Goal: Task Accomplishment & Management: Use online tool/utility

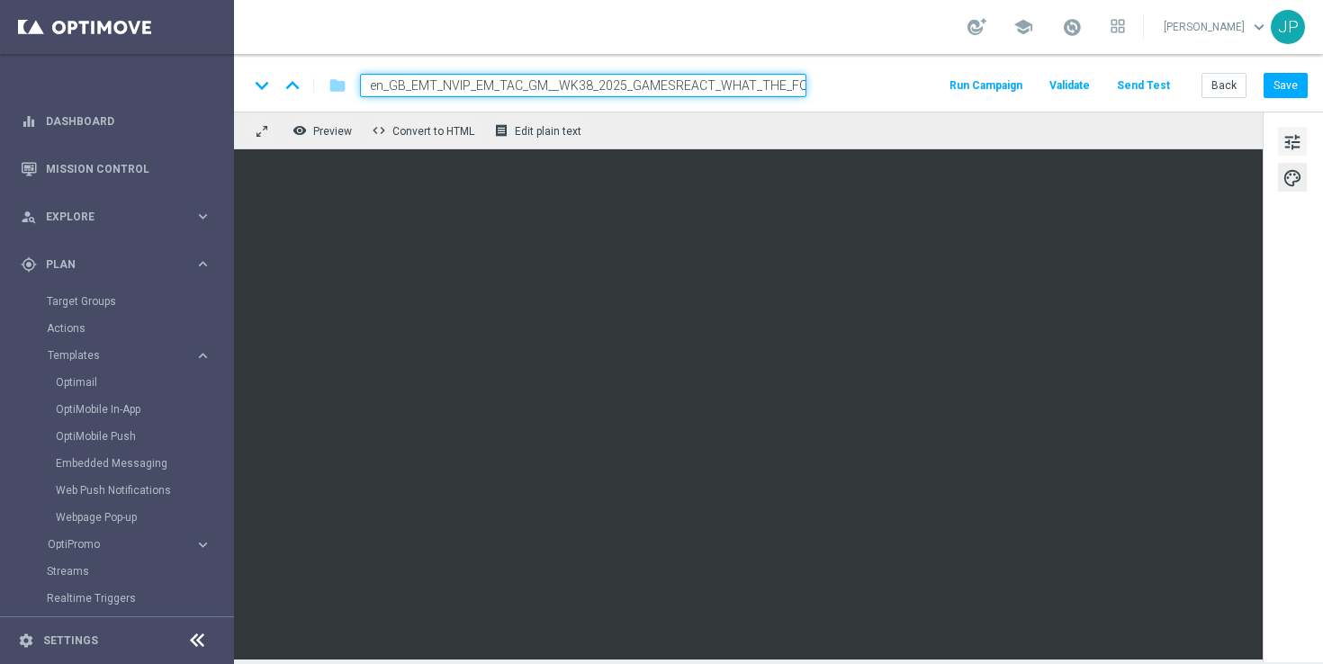
click at [1296, 144] on span "tune" at bounding box center [1293, 142] width 20 height 23
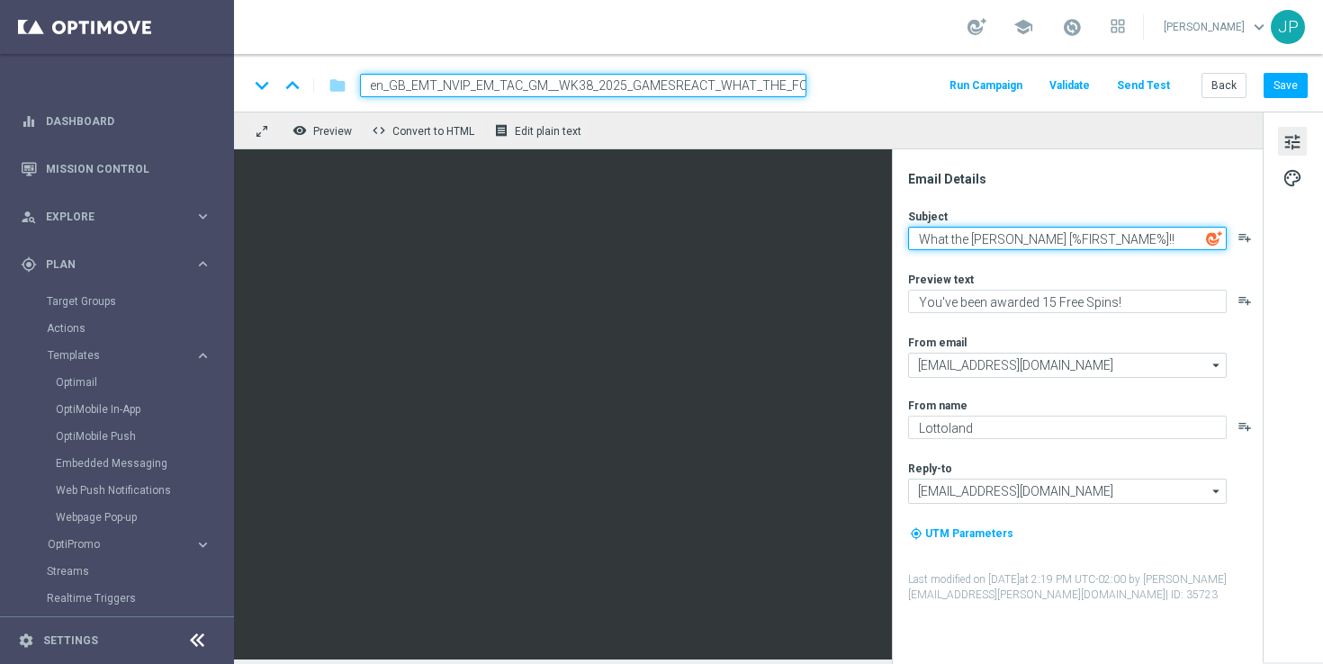
click at [1133, 238] on textarea "What the FOX [%FIRST_NAME%]!!" at bounding box center [1067, 238] width 319 height 23
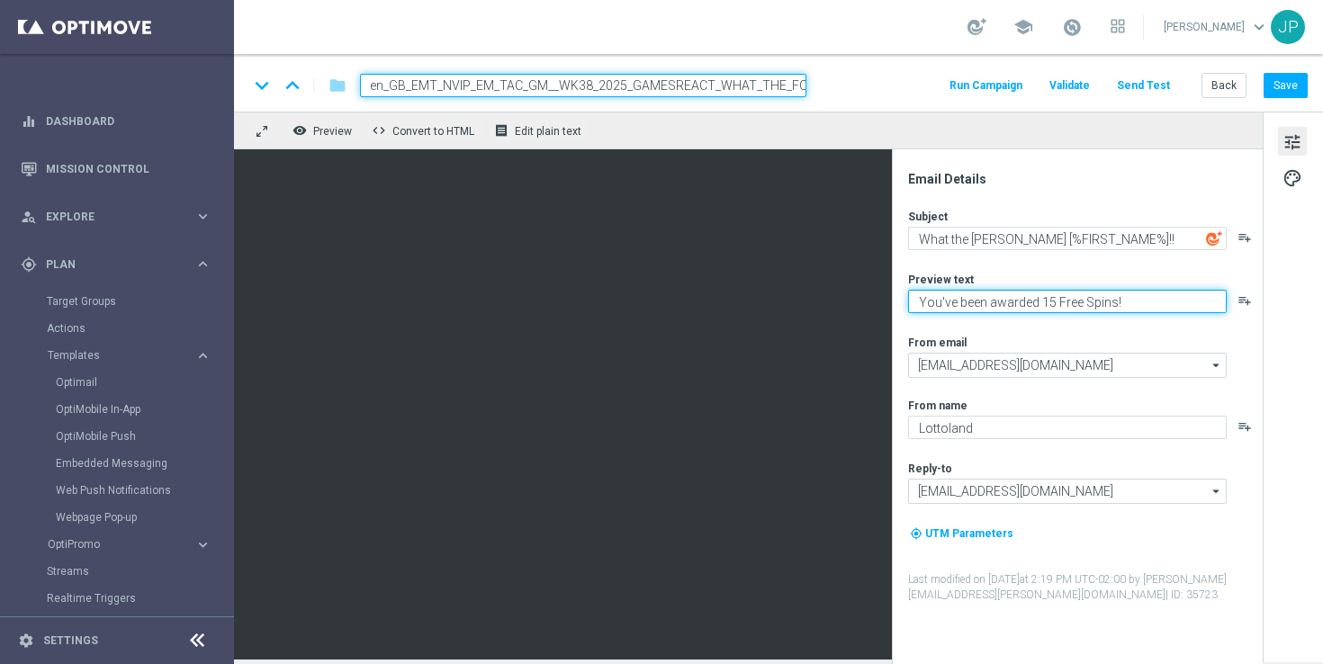
click at [1130, 306] on textarea "You've been awarded 15 Free Spins!" at bounding box center [1067, 301] width 319 height 23
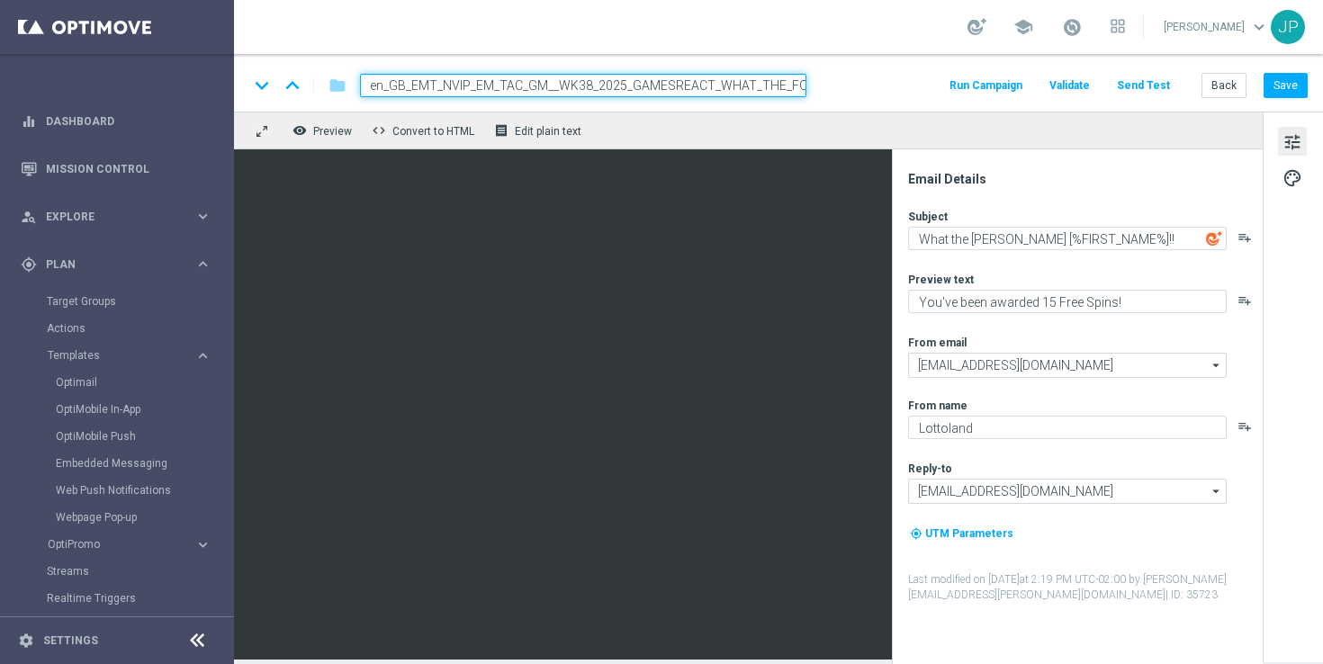
click at [1104, 141] on div "remove_red_eye Preview code Convert to HTML receipt Edit plain text" at bounding box center [748, 131] width 1029 height 38
click at [1279, 86] on button "Save" at bounding box center [1286, 85] width 44 height 25
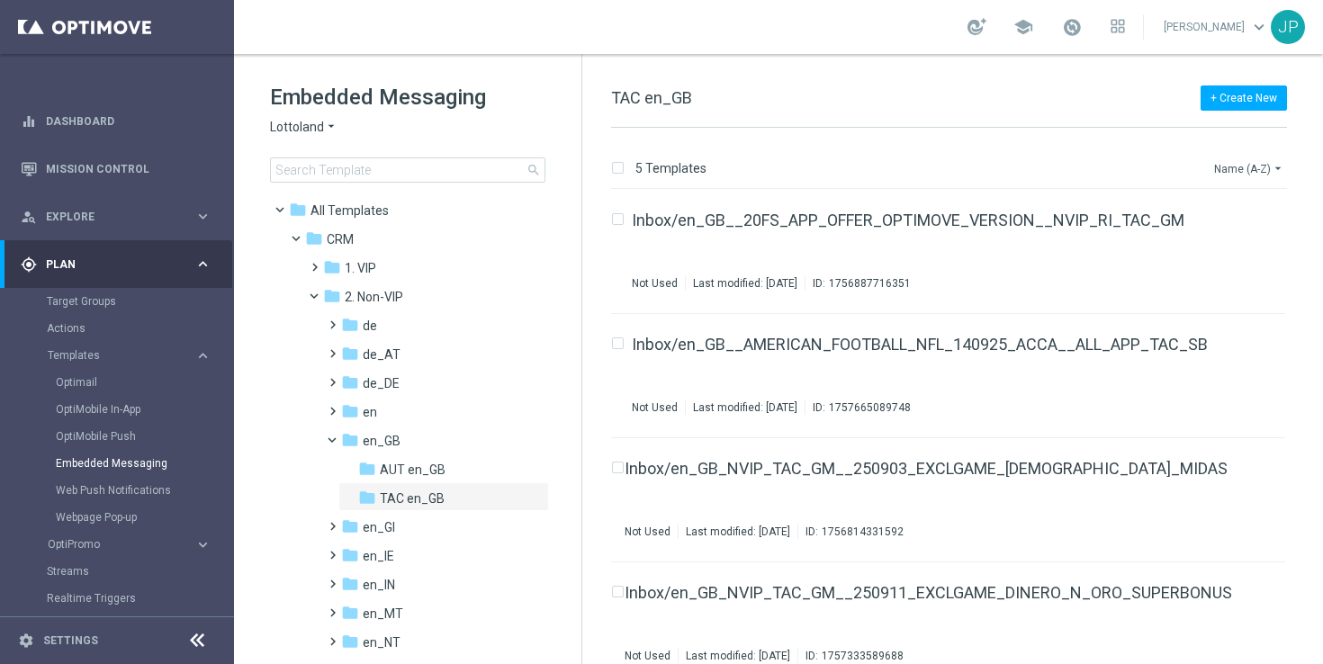
click at [1272, 174] on icon "arrow_drop_down" at bounding box center [1278, 168] width 14 height 14
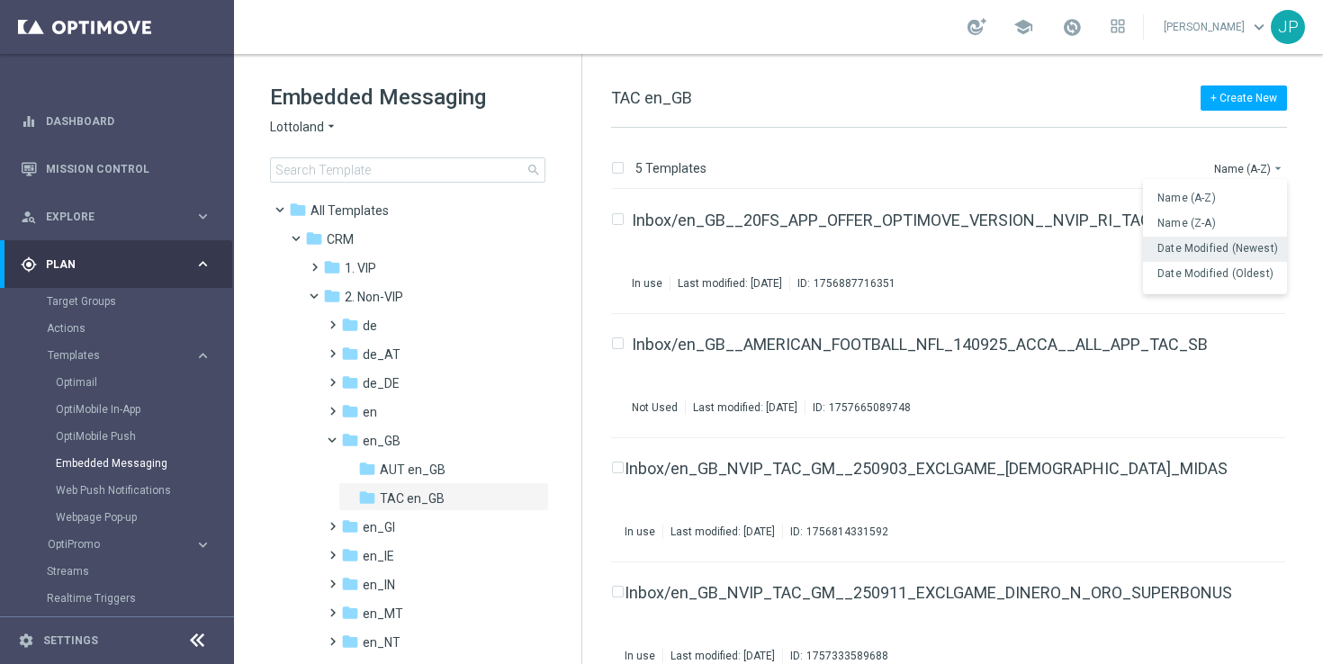
click at [1260, 248] on span "Date Modified (Newest)" at bounding box center [1218, 248] width 121 height 13
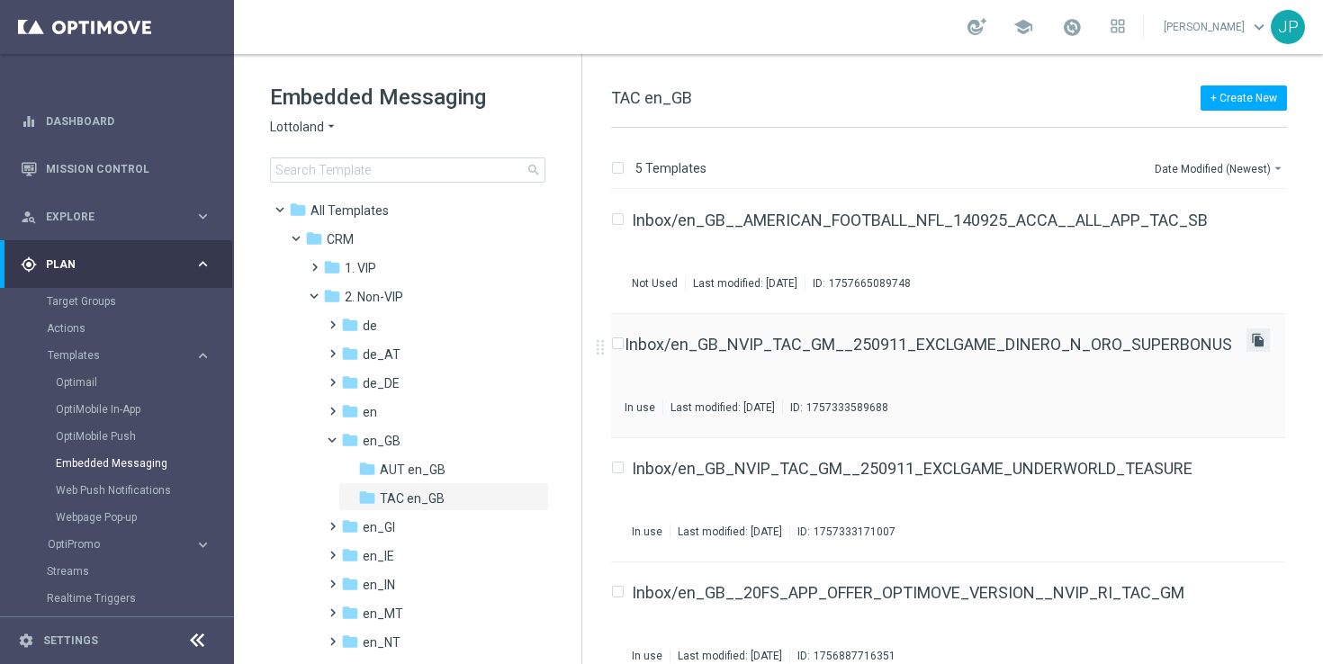
click at [1251, 342] on icon "file_copy" at bounding box center [1258, 340] width 14 height 14
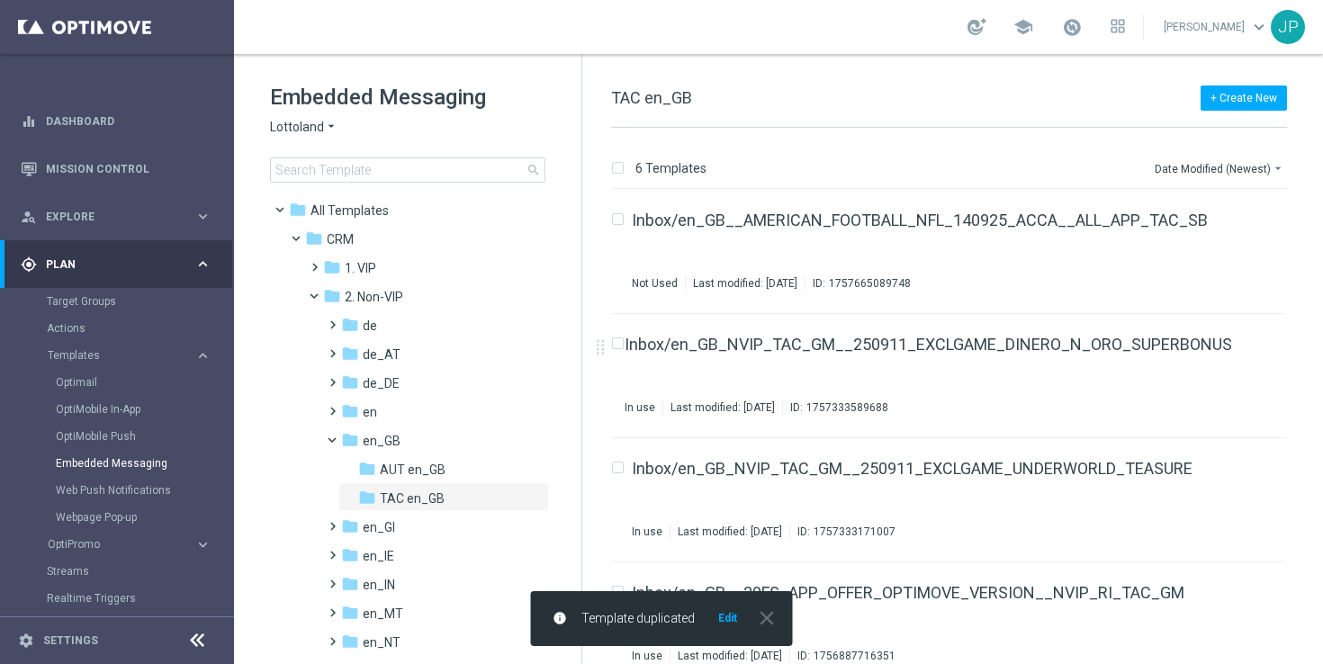
scroll to position [271, 0]
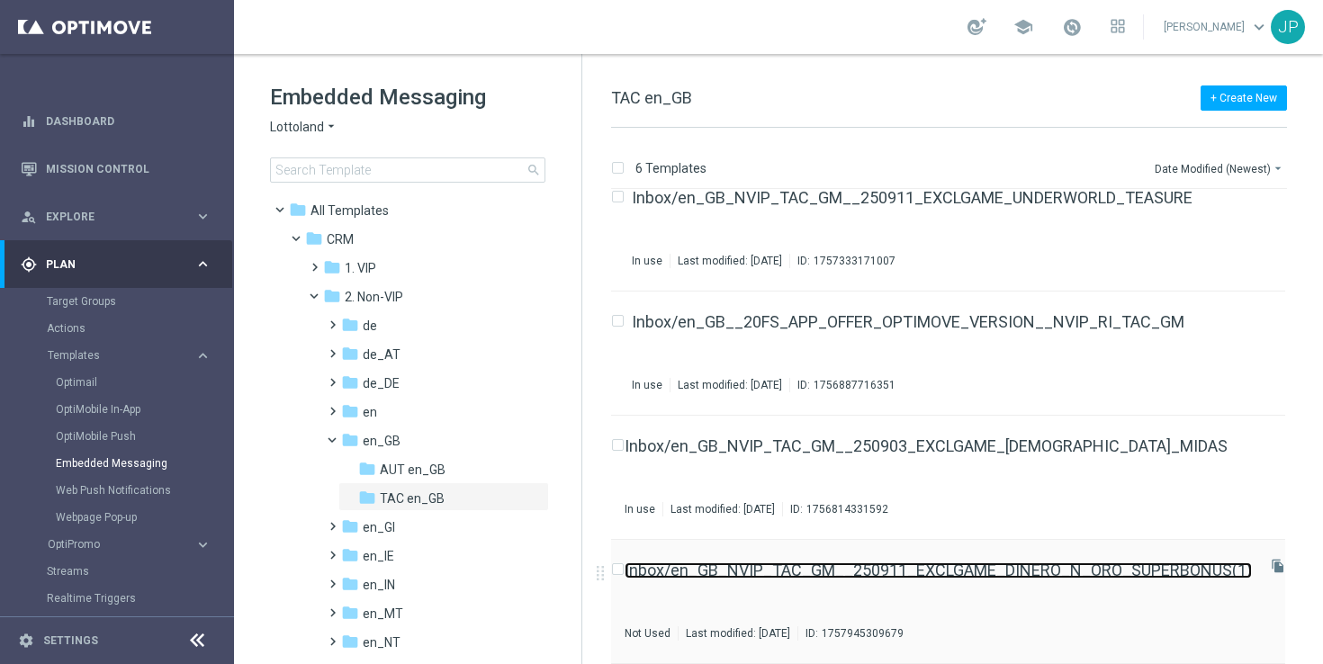
click at [1057, 577] on link "Inbox/en_GB_NVIP_TAC_GM__250911_EXCLGAME_DINERO_N_ORO_SUPERBONUS(1)" at bounding box center [938, 571] width 627 height 16
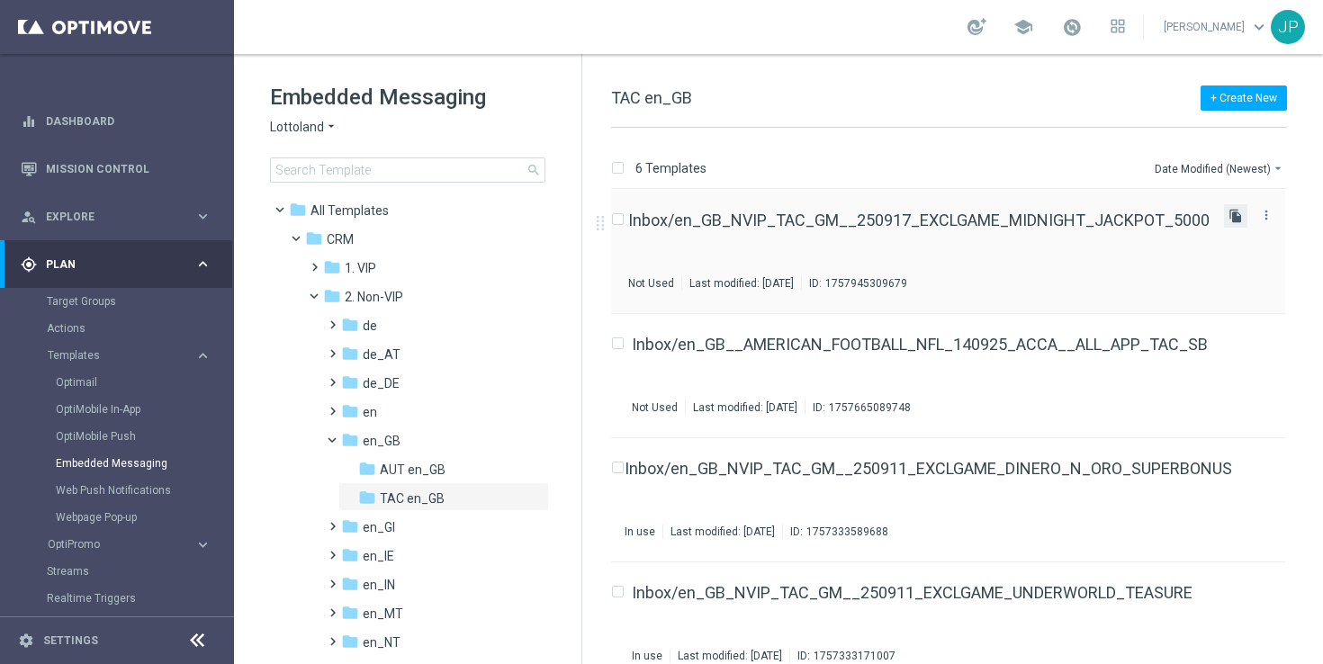
click at [1234, 213] on icon "file_copy" at bounding box center [1236, 216] width 14 height 14
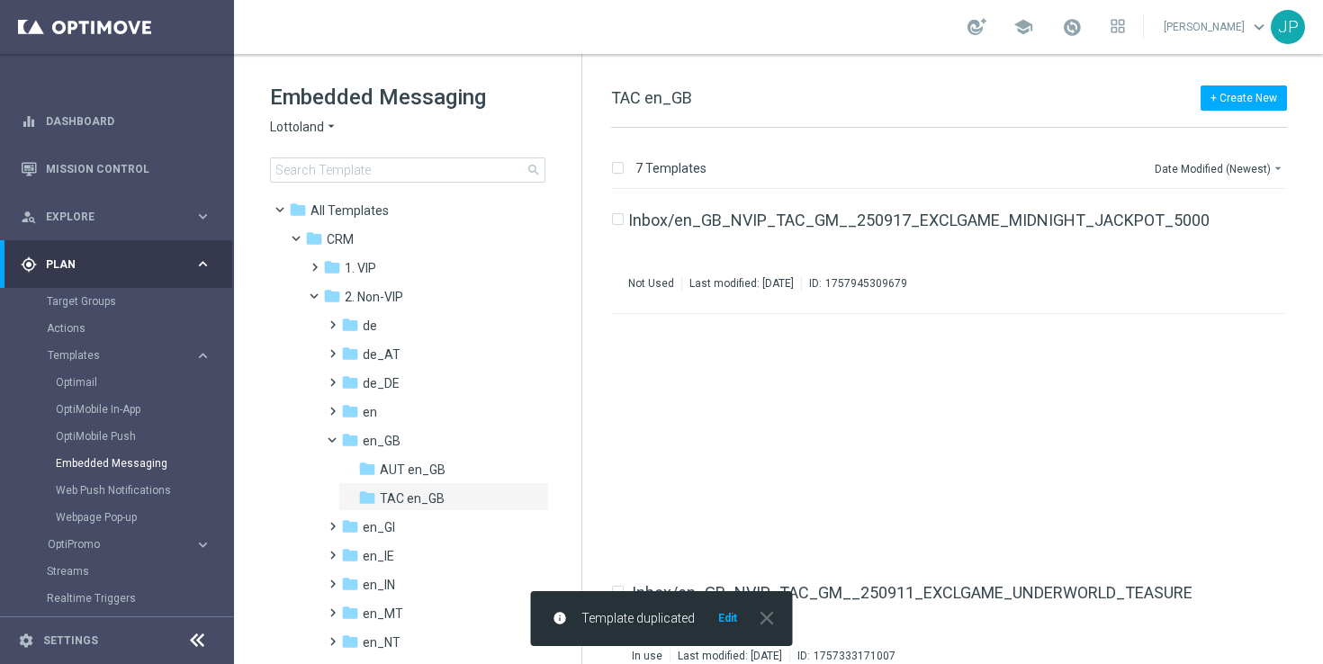
scroll to position [395, 0]
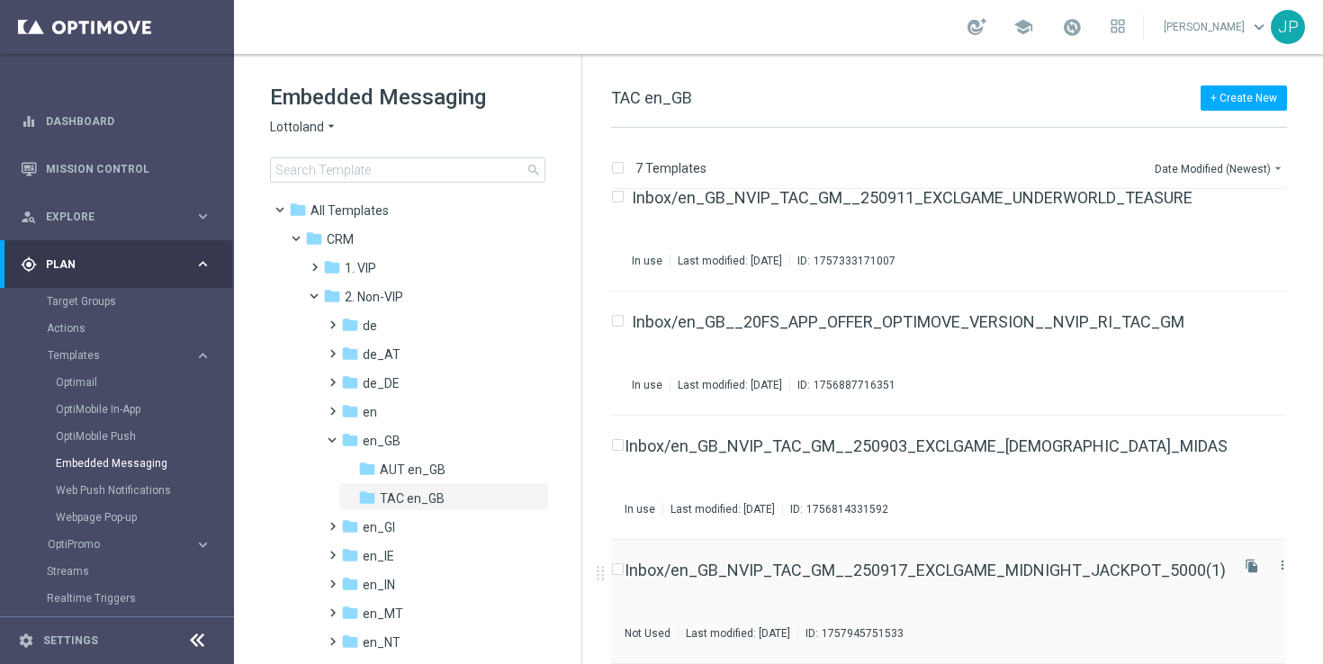
click at [1100, 580] on div "Inbox/en_GB_NVIP_TAC_GM__250917_EXCLGAME_MIDNIGHT_JACKPOT_5000(1) Not Used Last…" at bounding box center [925, 602] width 601 height 78
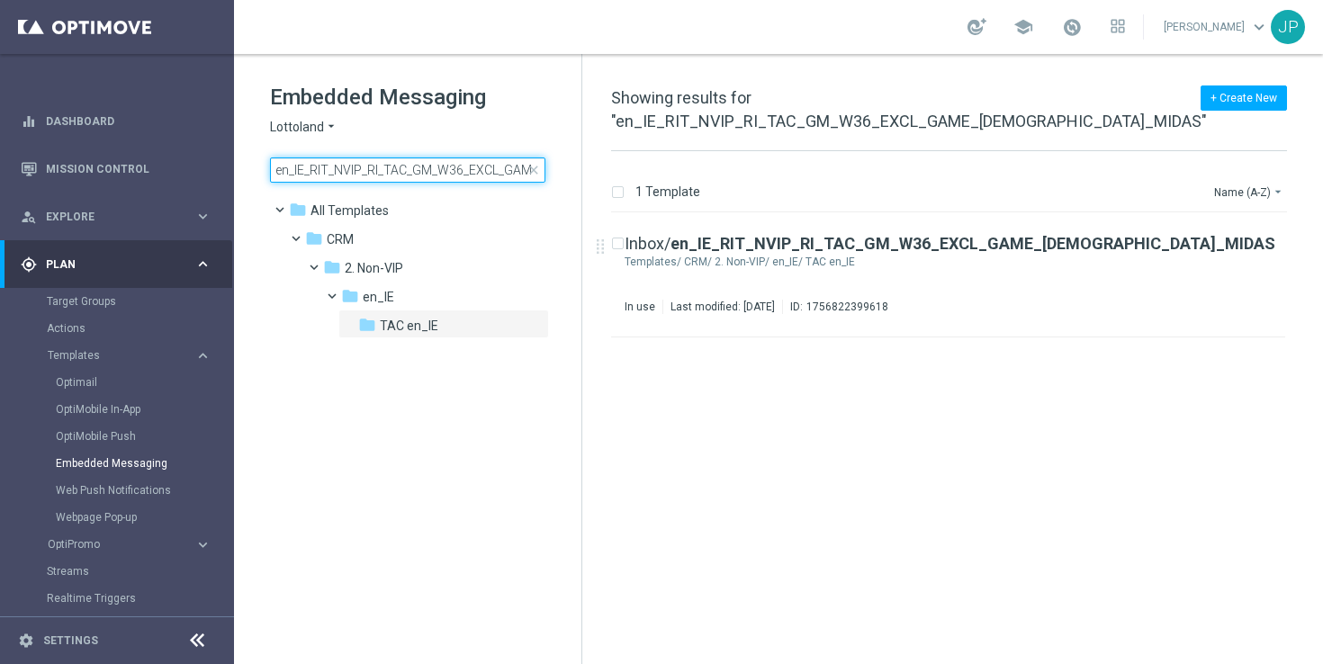
click at [465, 169] on input "en_IE_RIT_NVIP_RI_TAC_GM_W36_EXCL_GAME_[DEMOGRAPHIC_DATA]_MIDAS" at bounding box center [407, 170] width 275 height 25
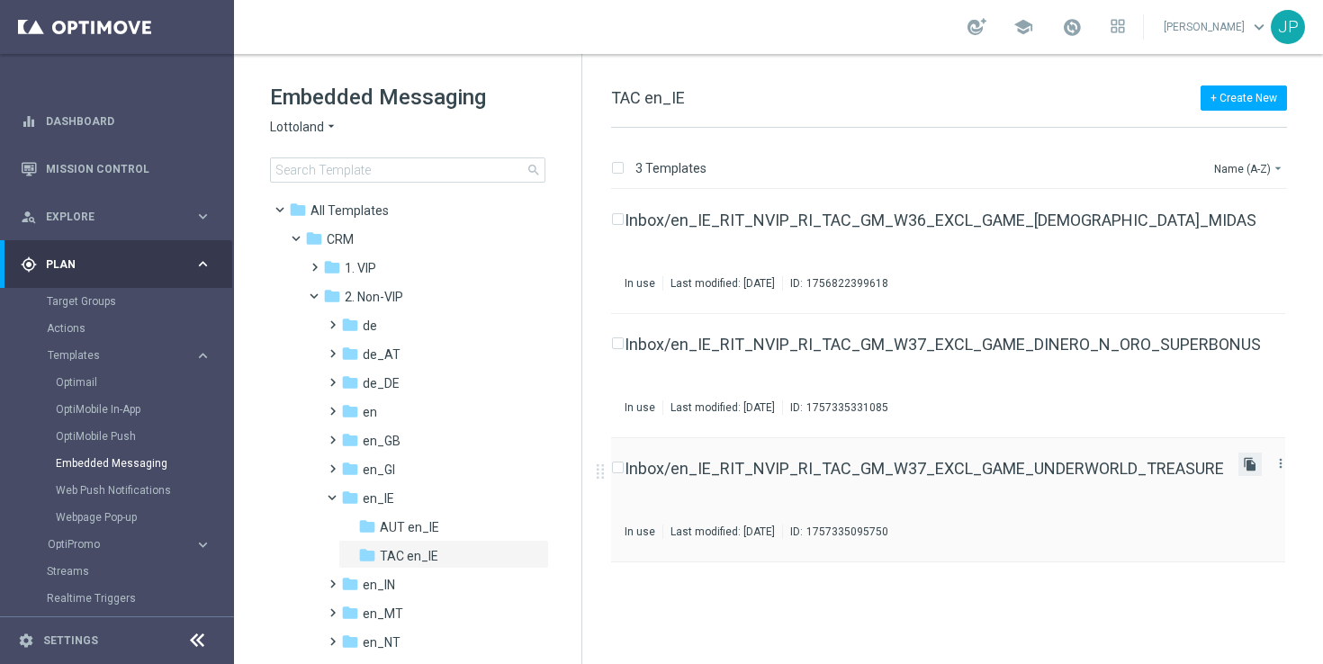
click at [1243, 465] on icon "file_copy" at bounding box center [1250, 464] width 14 height 14
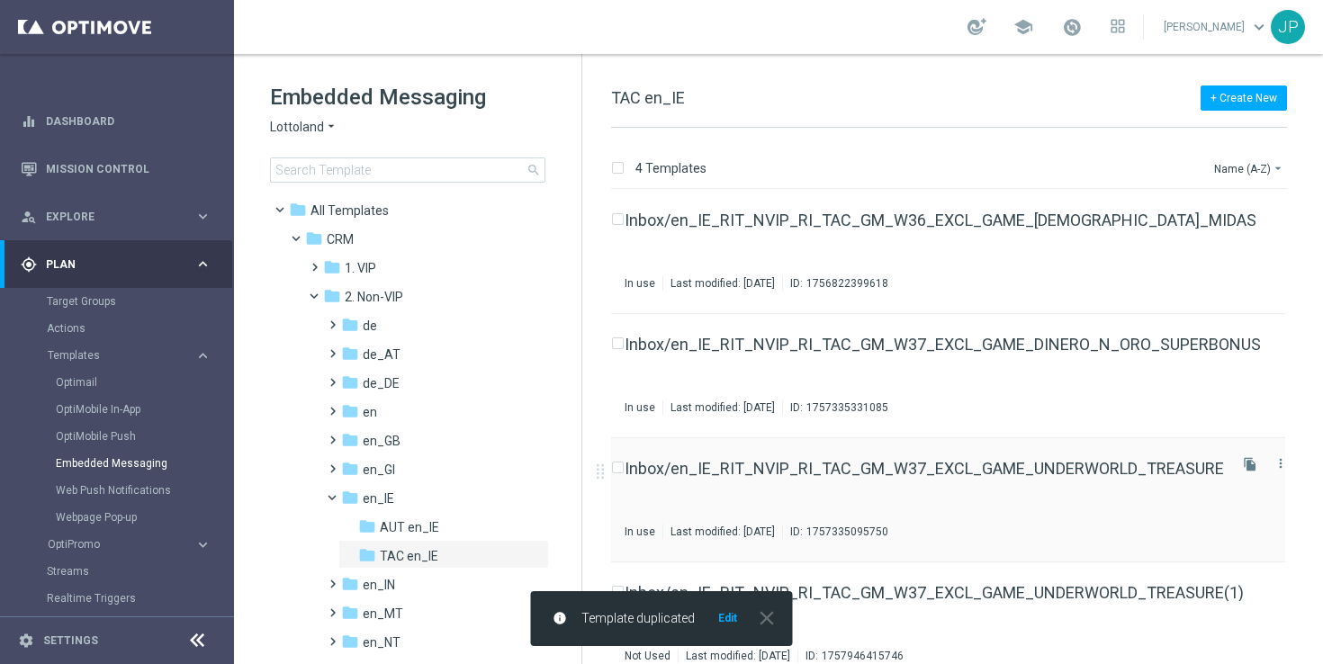
scroll to position [23, 0]
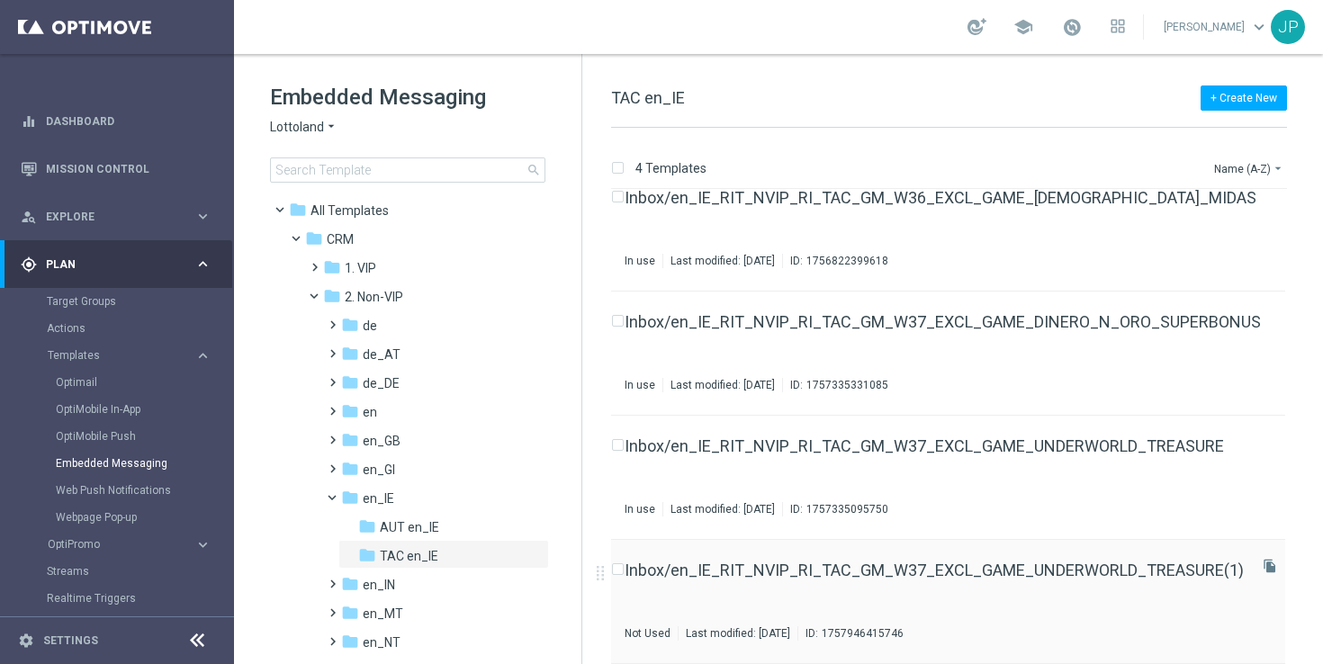
click at [1082, 582] on div "Inbox/en_IE_RIT_NVIP_RI_TAC_GM_W37_EXCL_GAME_UNDERWORLD_TREASURE(1) Not Used La…" at bounding box center [934, 602] width 619 height 78
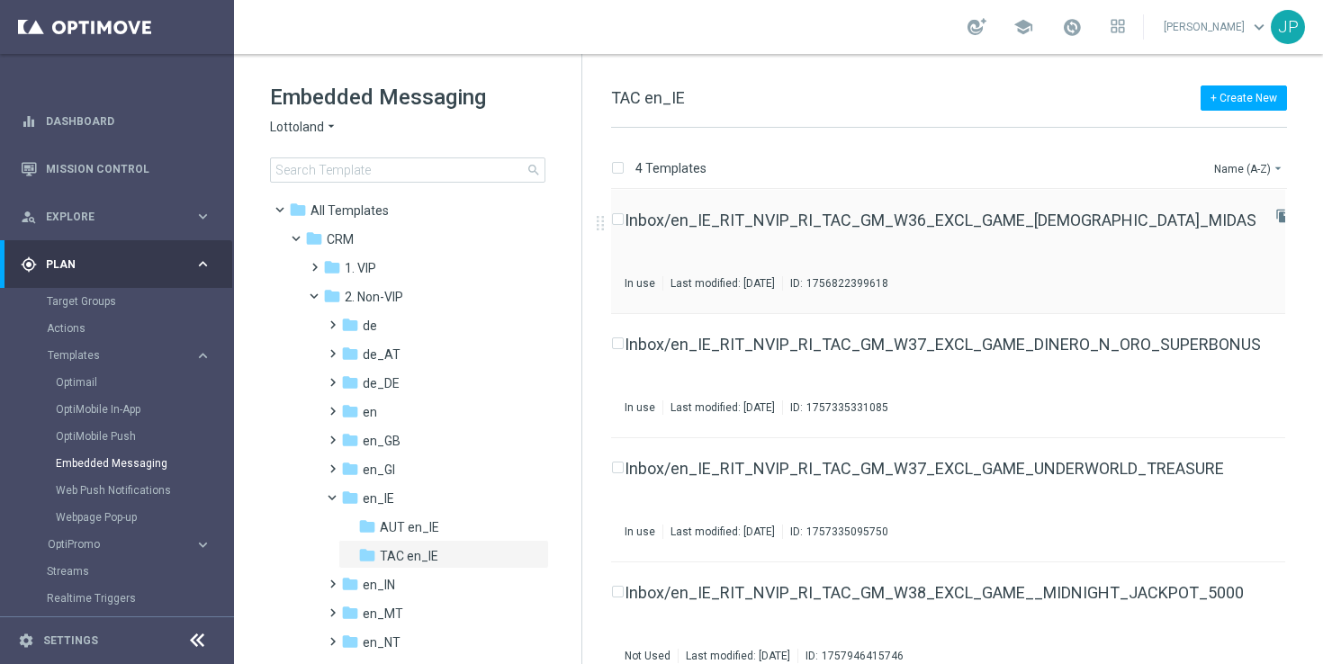
scroll to position [23, 0]
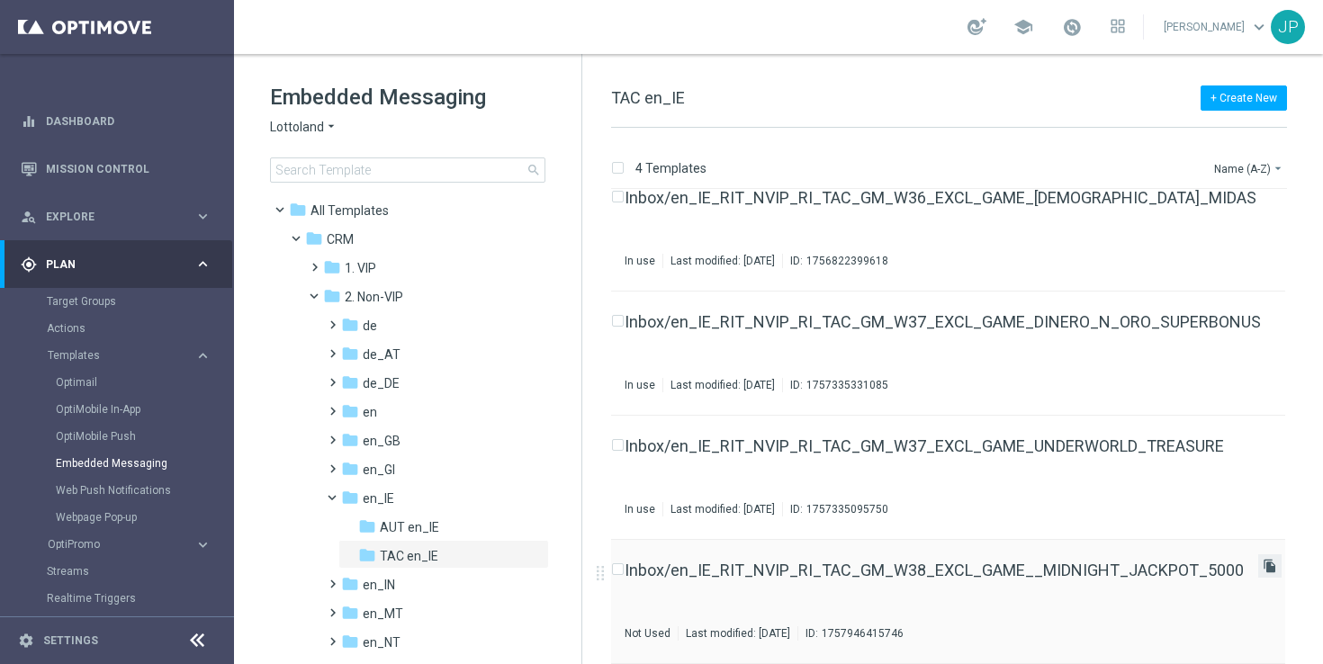
click at [1263, 570] on icon "file_copy" at bounding box center [1270, 566] width 14 height 14
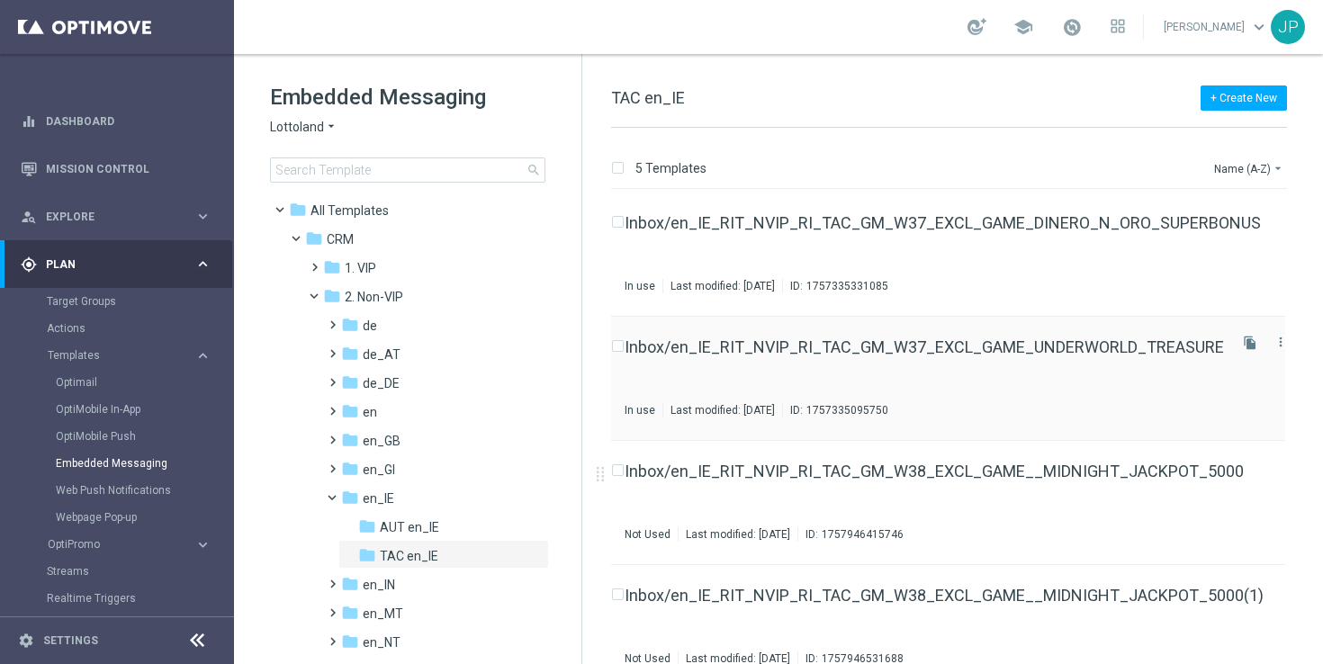
scroll to position [147, 0]
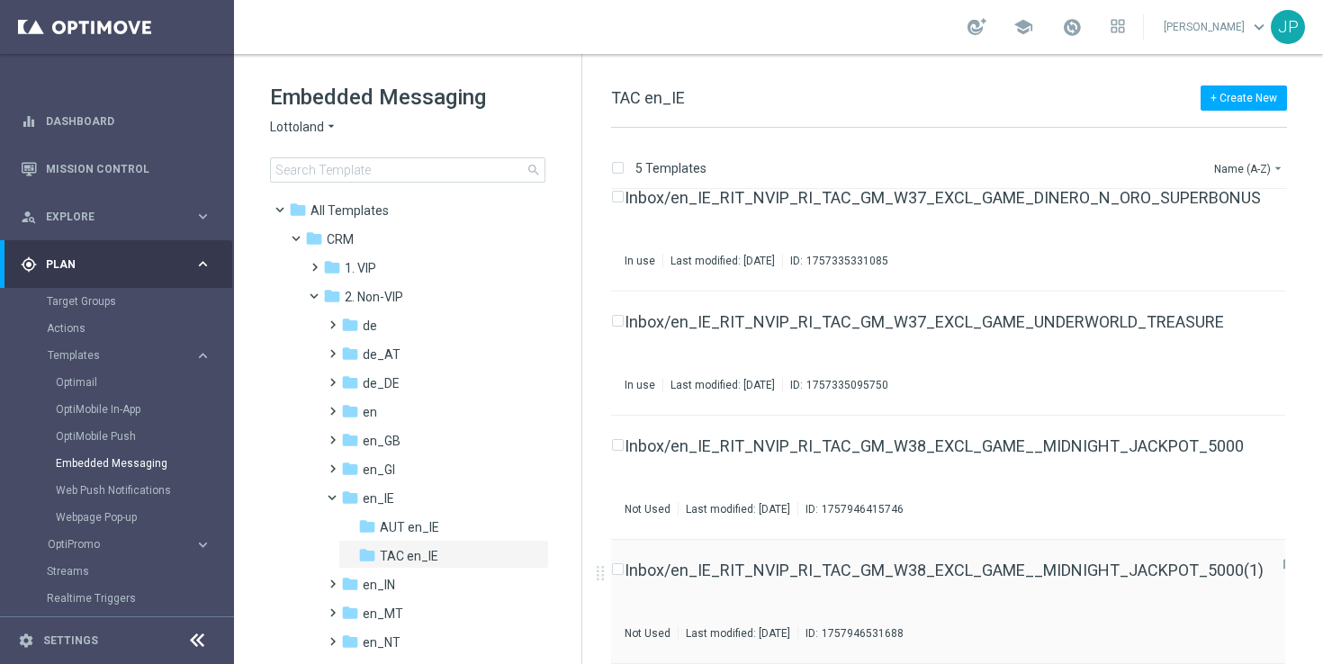
click at [978, 589] on div "Inbox/en_IE_RIT_NVIP_RI_TAC_GM_W38_EXCL_GAME__MIDNIGHT_JACKPOT_5000(1) Not Used…" at bounding box center [944, 602] width 639 height 78
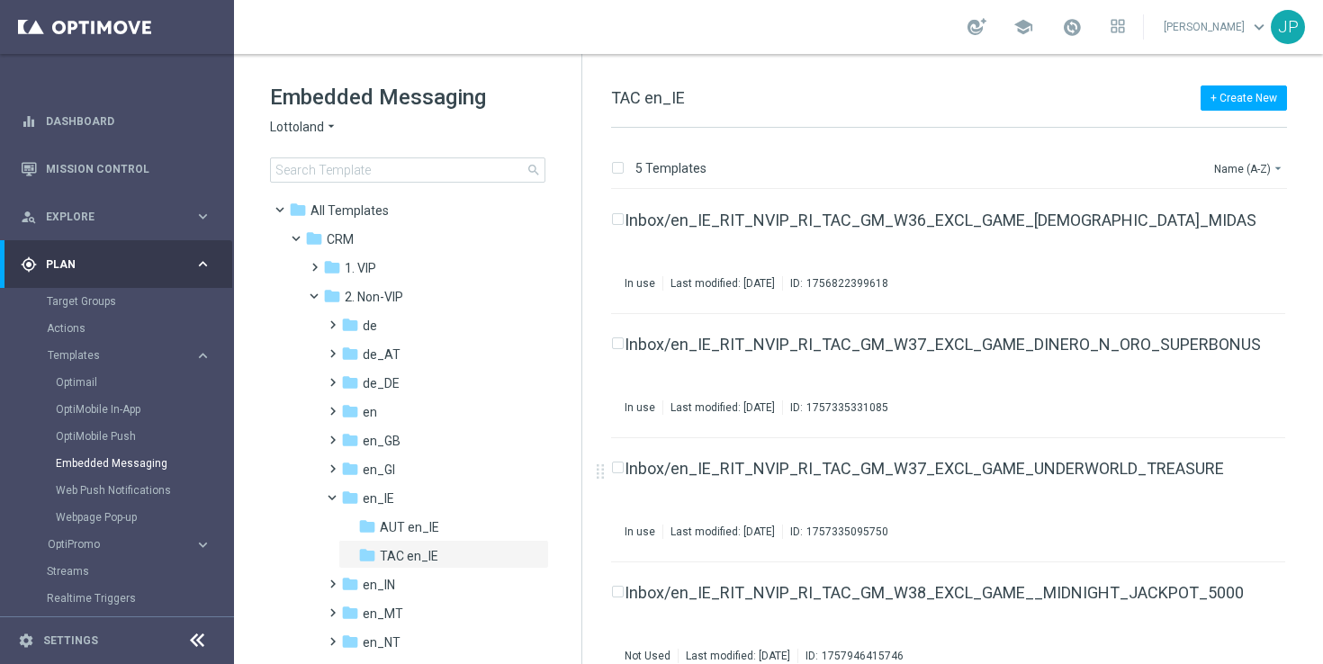
scroll to position [147, 0]
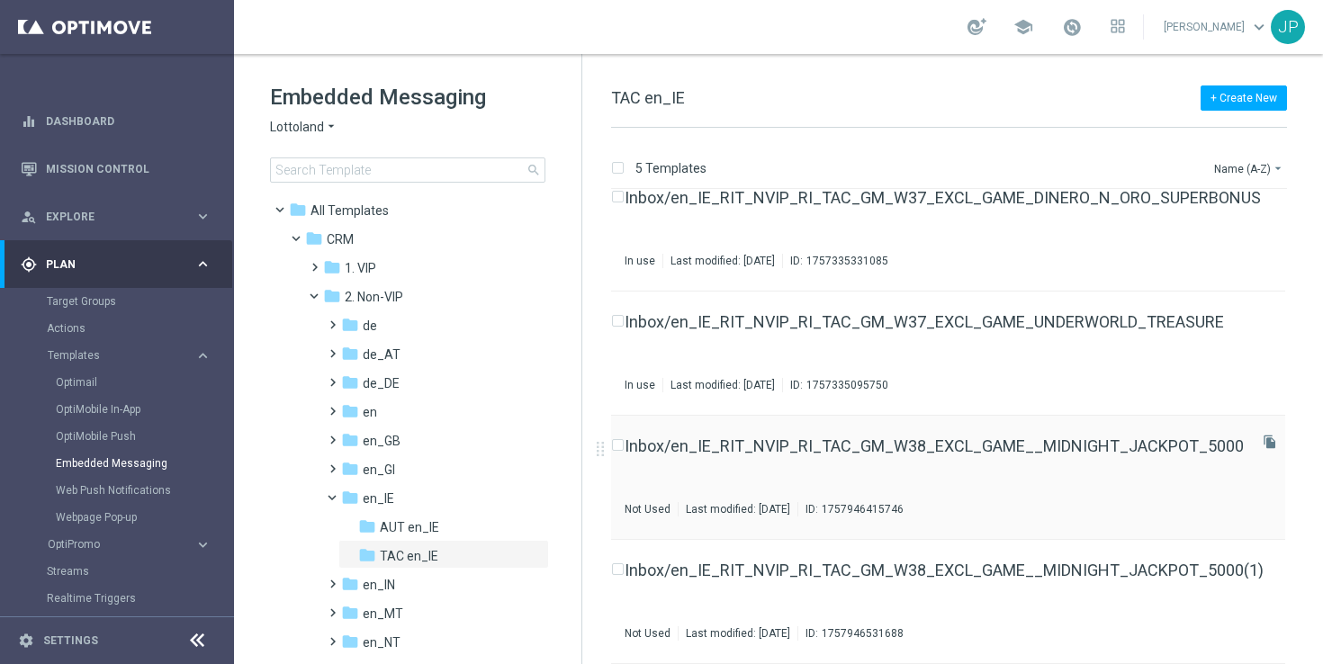
click at [1086, 456] on div "Inbox/en_IE_RIT_NVIP_RI_TAC_GM_W38_EXCL_GAME__MIDNIGHT_JACKPOT_5000 Not Used La…" at bounding box center [934, 477] width 619 height 78
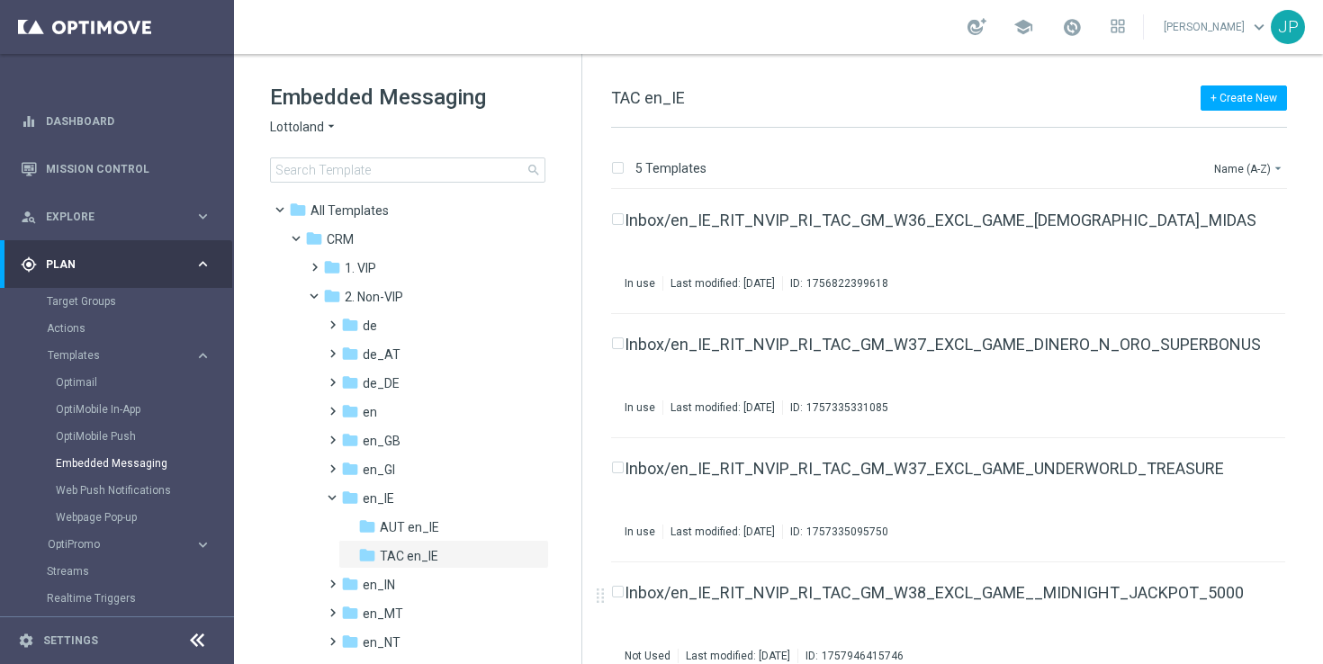
scroll to position [147, 0]
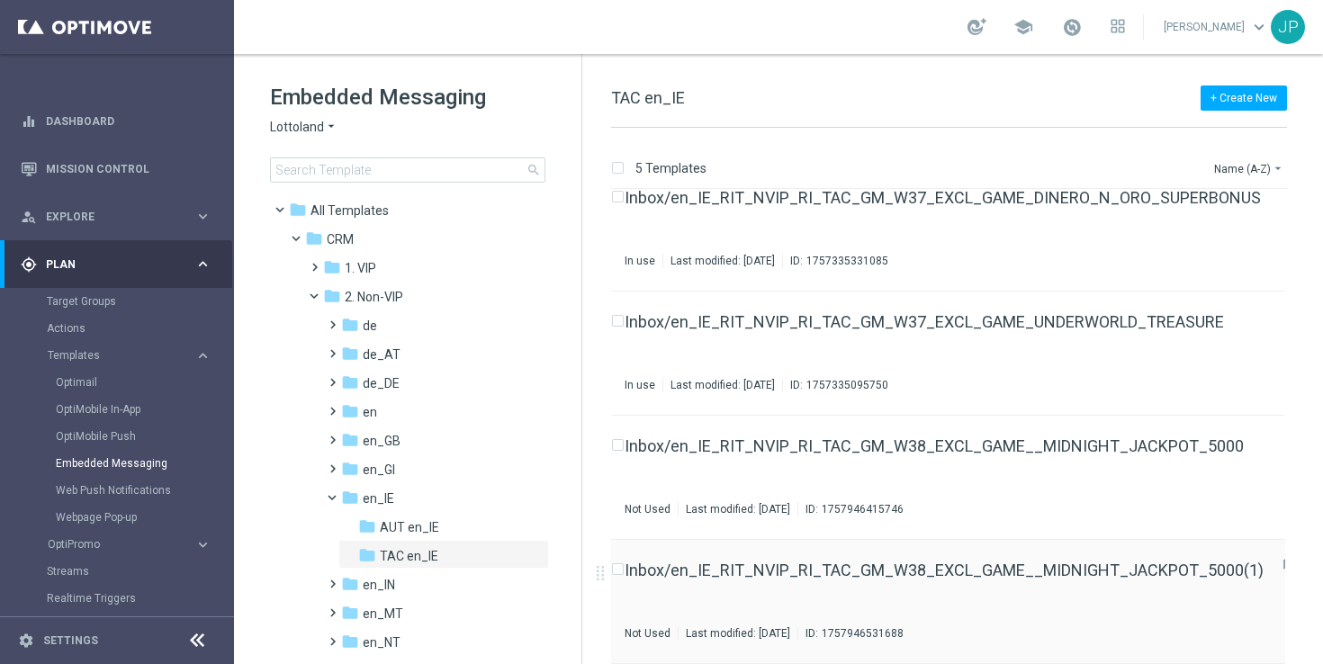
click at [1151, 589] on div "Inbox/en_IE_RIT_NVIP_RI_TAC_GM_W38_EXCL_GAME__MIDNIGHT_JACKPOT_5000(1) Not Used…" at bounding box center [944, 602] width 639 height 78
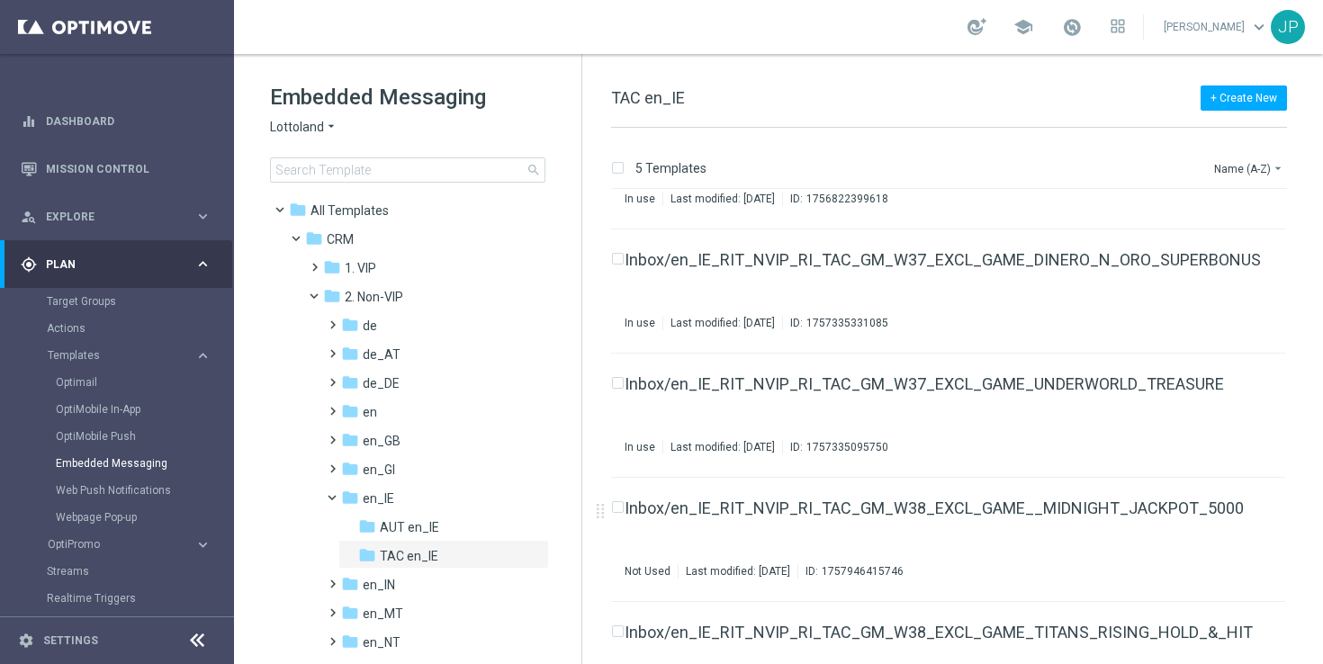
scroll to position [147, 0]
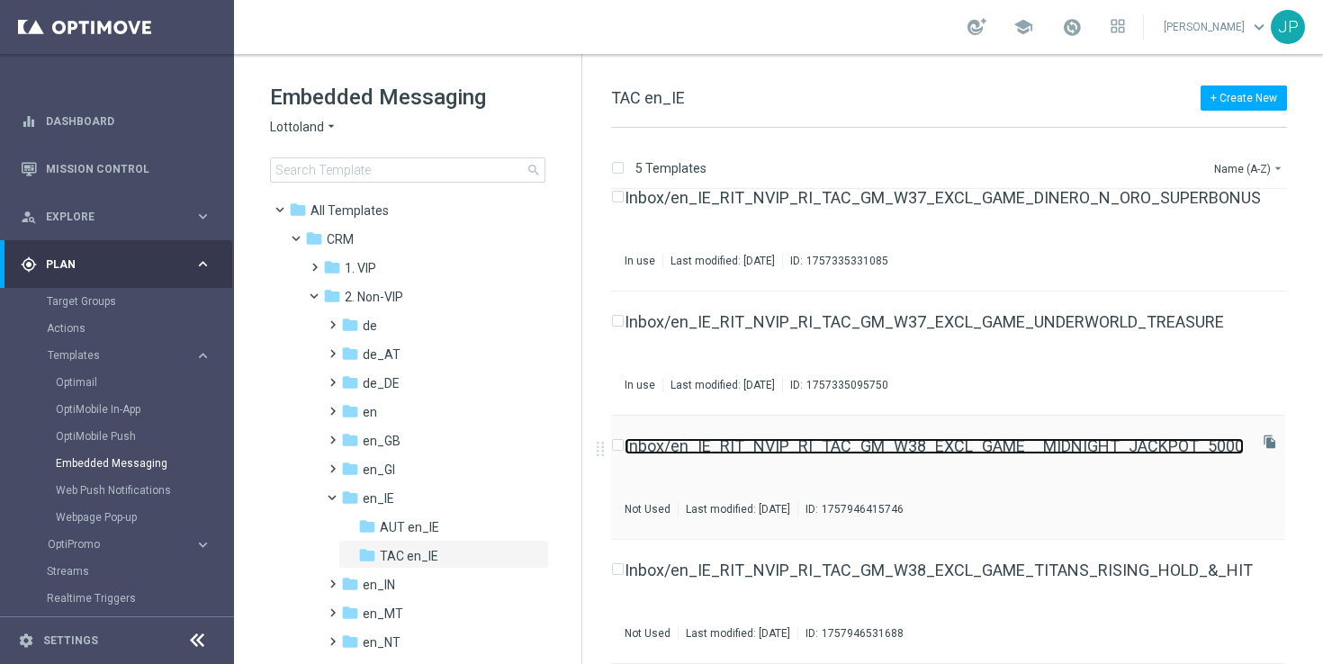
click at [1085, 439] on link "Inbox/en_IE_RIT_NVIP_RI_TAC_GM_W38_EXCL_GAME__MIDNIGHT_JACKPOT_5000" at bounding box center [934, 446] width 619 height 16
